Goal: Transaction & Acquisition: Book appointment/travel/reservation

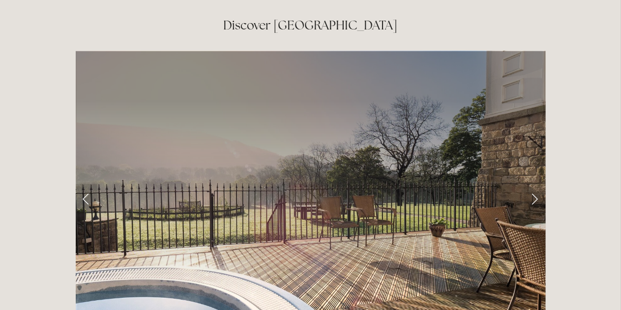
scroll to position [1555, 0]
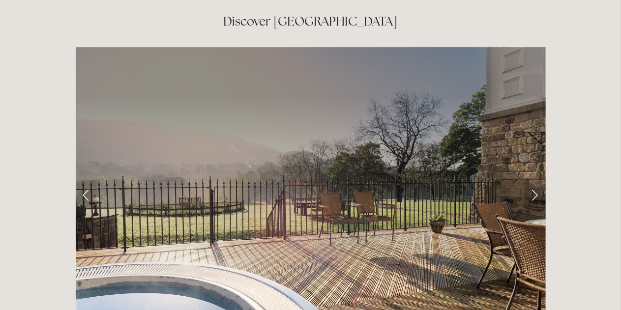
click at [538, 180] on link "Next Slide" at bounding box center [535, 195] width 22 height 30
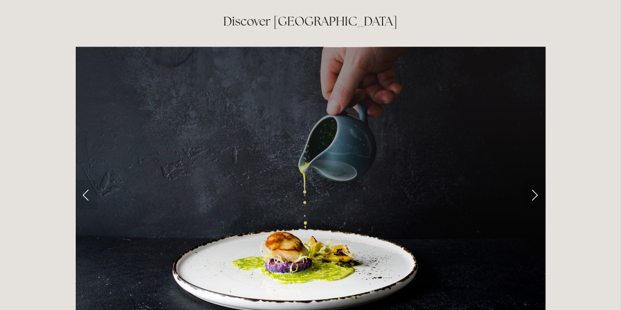
click at [537, 180] on link "Next Slide" at bounding box center [535, 195] width 22 height 30
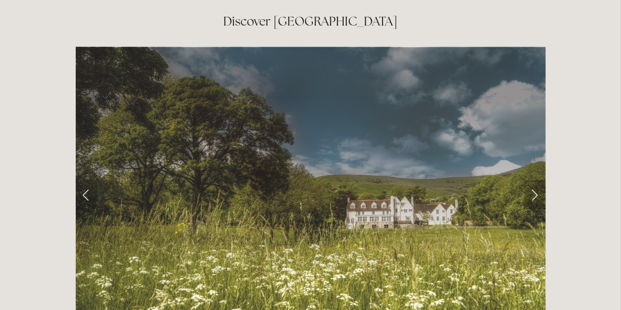
click at [537, 180] on link "Next Slide" at bounding box center [535, 195] width 22 height 30
click at [535, 180] on link "Next Slide" at bounding box center [535, 195] width 22 height 30
click at [536, 180] on link "Next Slide" at bounding box center [535, 195] width 22 height 30
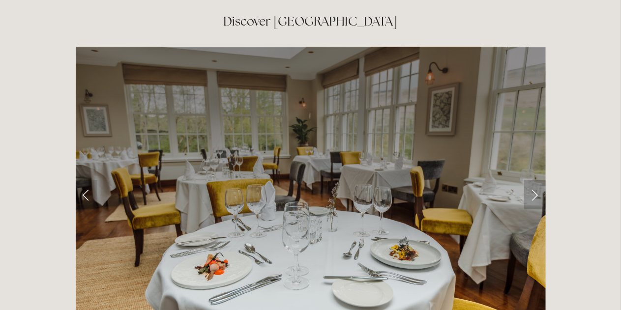
click at [535, 180] on link "Next Slide" at bounding box center [535, 195] width 22 height 30
click at [534, 180] on link "Next Slide" at bounding box center [535, 195] width 22 height 30
click at [538, 180] on link "Next Slide" at bounding box center [535, 195] width 22 height 30
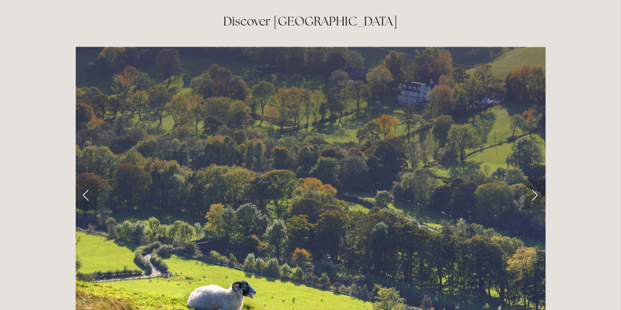
click at [538, 180] on link "Next Slide" at bounding box center [535, 195] width 22 height 30
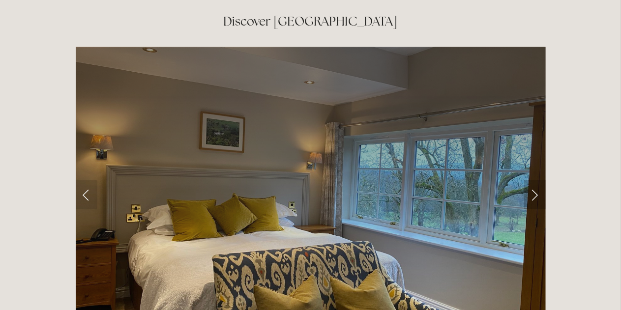
click at [537, 180] on link "Next Slide" at bounding box center [535, 195] width 22 height 30
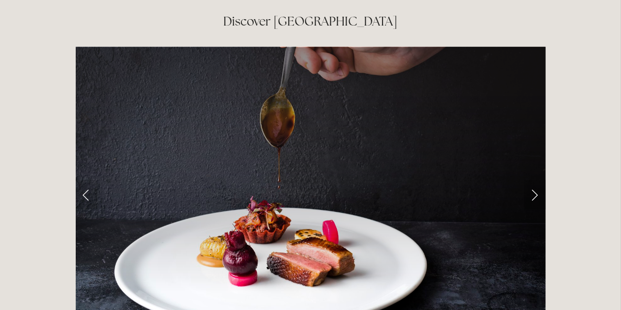
click at [537, 180] on link "Next Slide" at bounding box center [535, 195] width 22 height 30
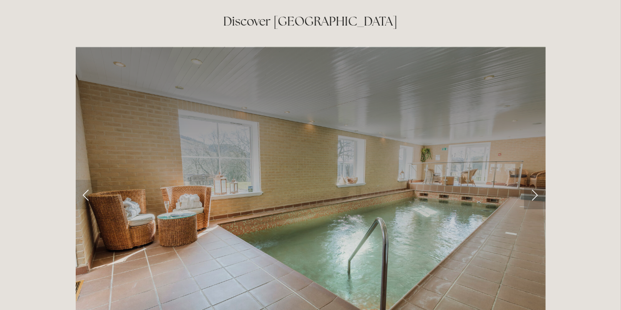
click at [537, 180] on link "Next Slide" at bounding box center [535, 195] width 22 height 30
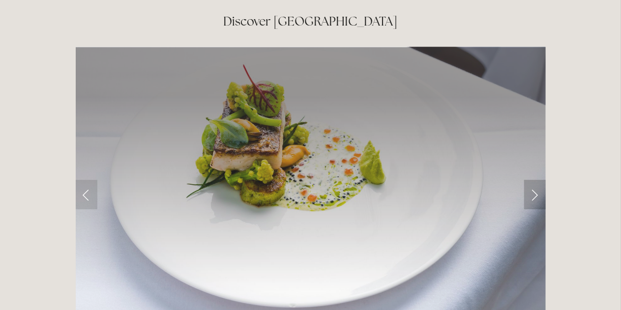
click at [537, 180] on link "Next Slide" at bounding box center [535, 195] width 22 height 30
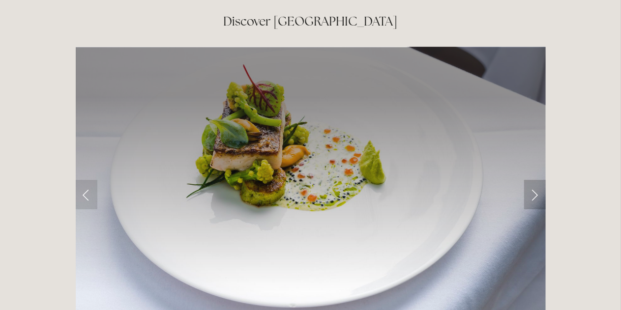
click at [537, 180] on link "Next Slide" at bounding box center [535, 195] width 22 height 30
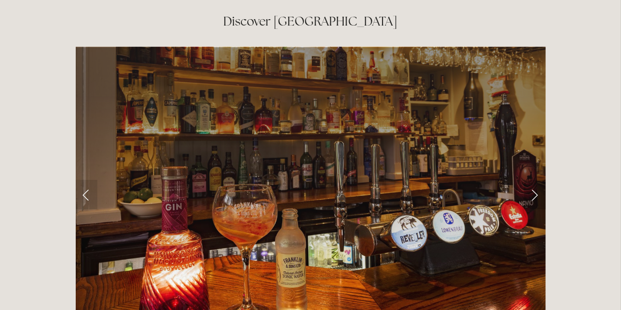
click at [537, 180] on link "Next Slide" at bounding box center [535, 195] width 22 height 30
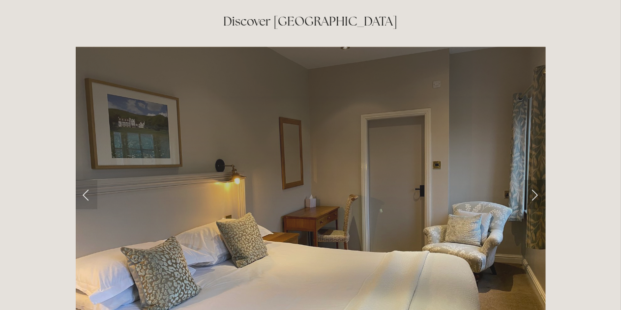
click at [537, 180] on link "Next Slide" at bounding box center [535, 195] width 22 height 30
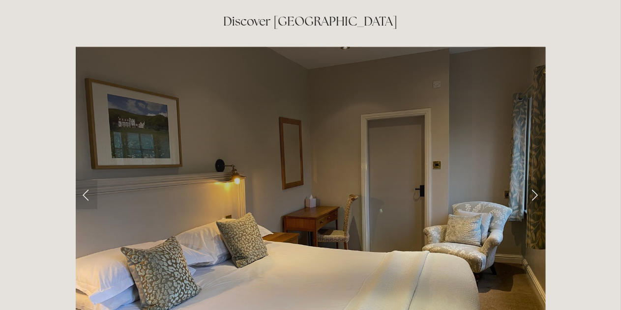
click at [537, 180] on link "Next Slide" at bounding box center [535, 195] width 22 height 30
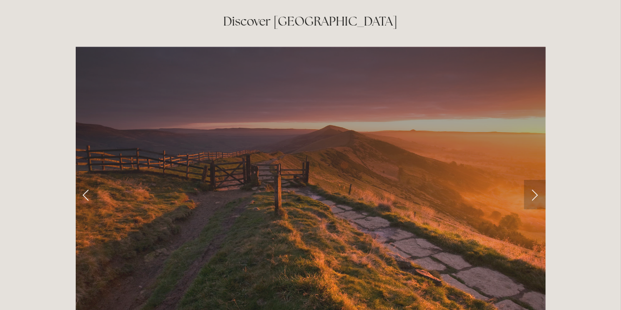
click at [537, 180] on link "Next Slide" at bounding box center [535, 195] width 22 height 30
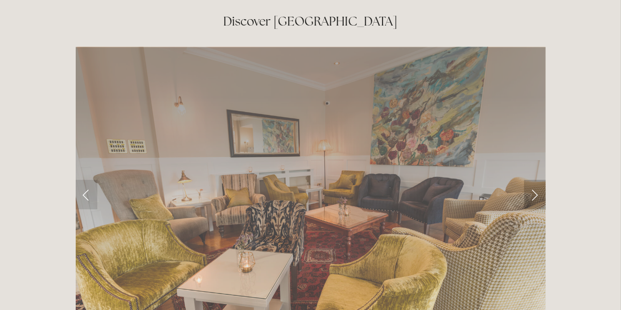
click at [537, 180] on link "Next Slide" at bounding box center [535, 195] width 22 height 30
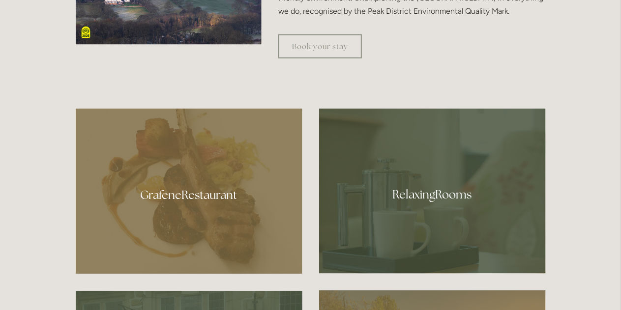
scroll to position [433, 0]
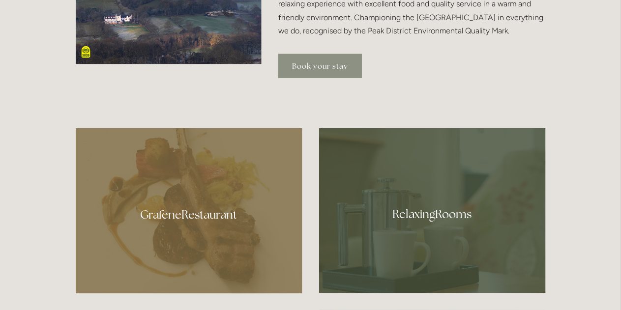
click at [315, 65] on link "Book your stay" at bounding box center [320, 66] width 84 height 24
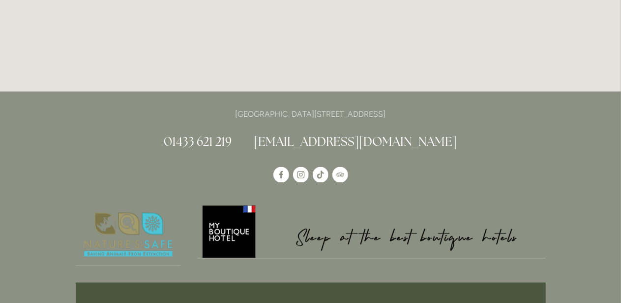
scroll to position [2485, 0]
